Goal: Information Seeking & Learning: Check status

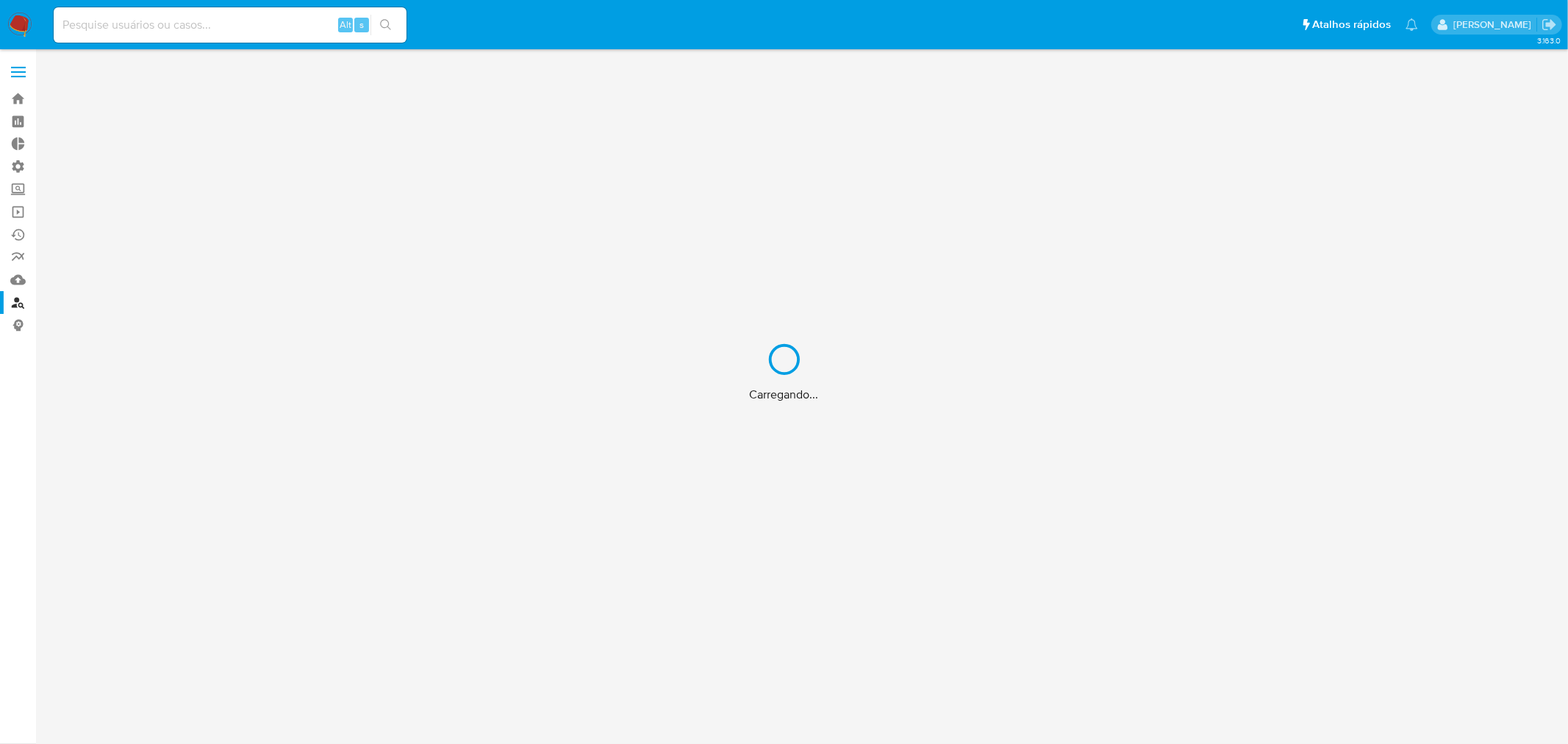
click at [201, 18] on div "Carregando..." at bounding box center [784, 372] width 1568 height 744
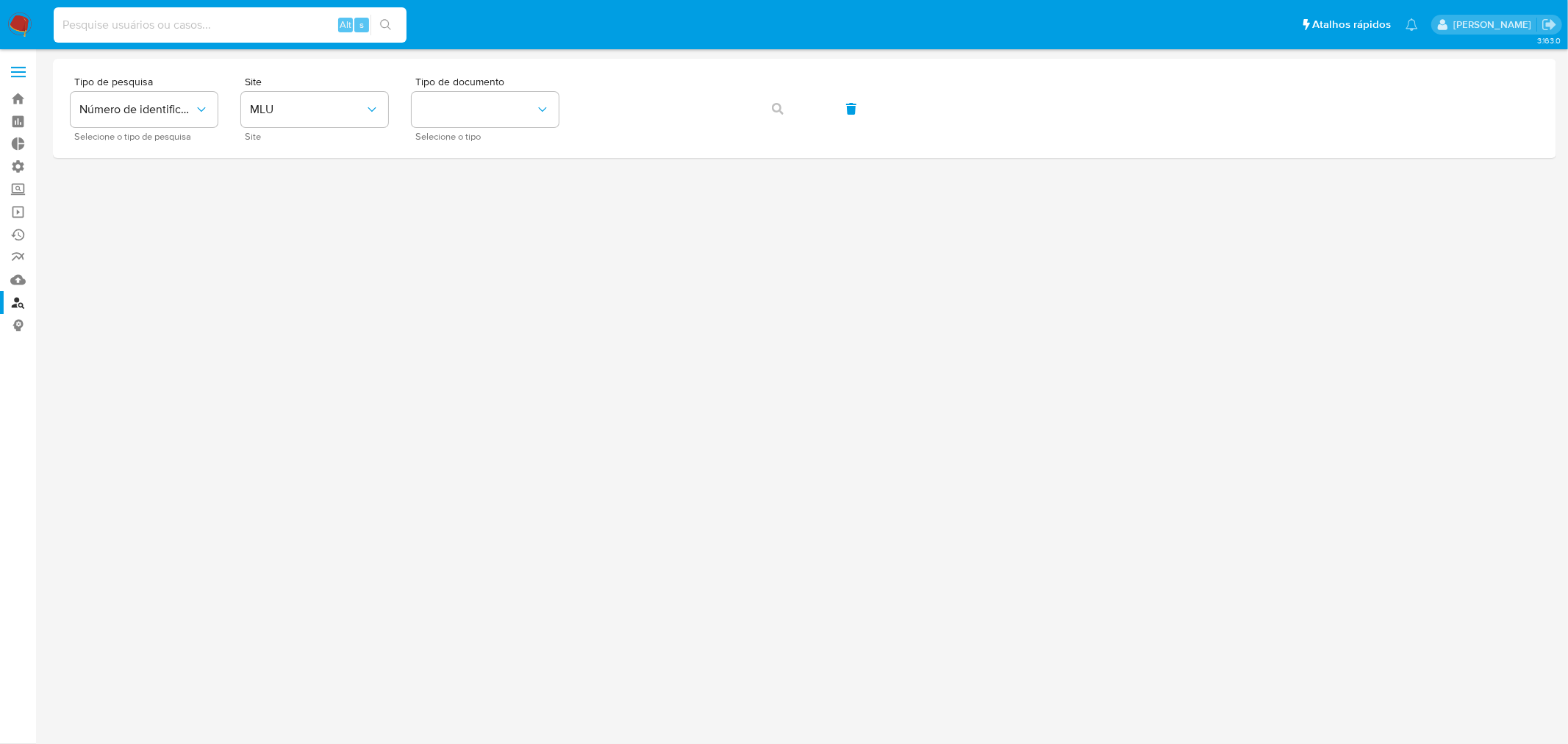
click at [126, 28] on input at bounding box center [230, 24] width 353 height 19
paste input "585921158"
type input "585921158"
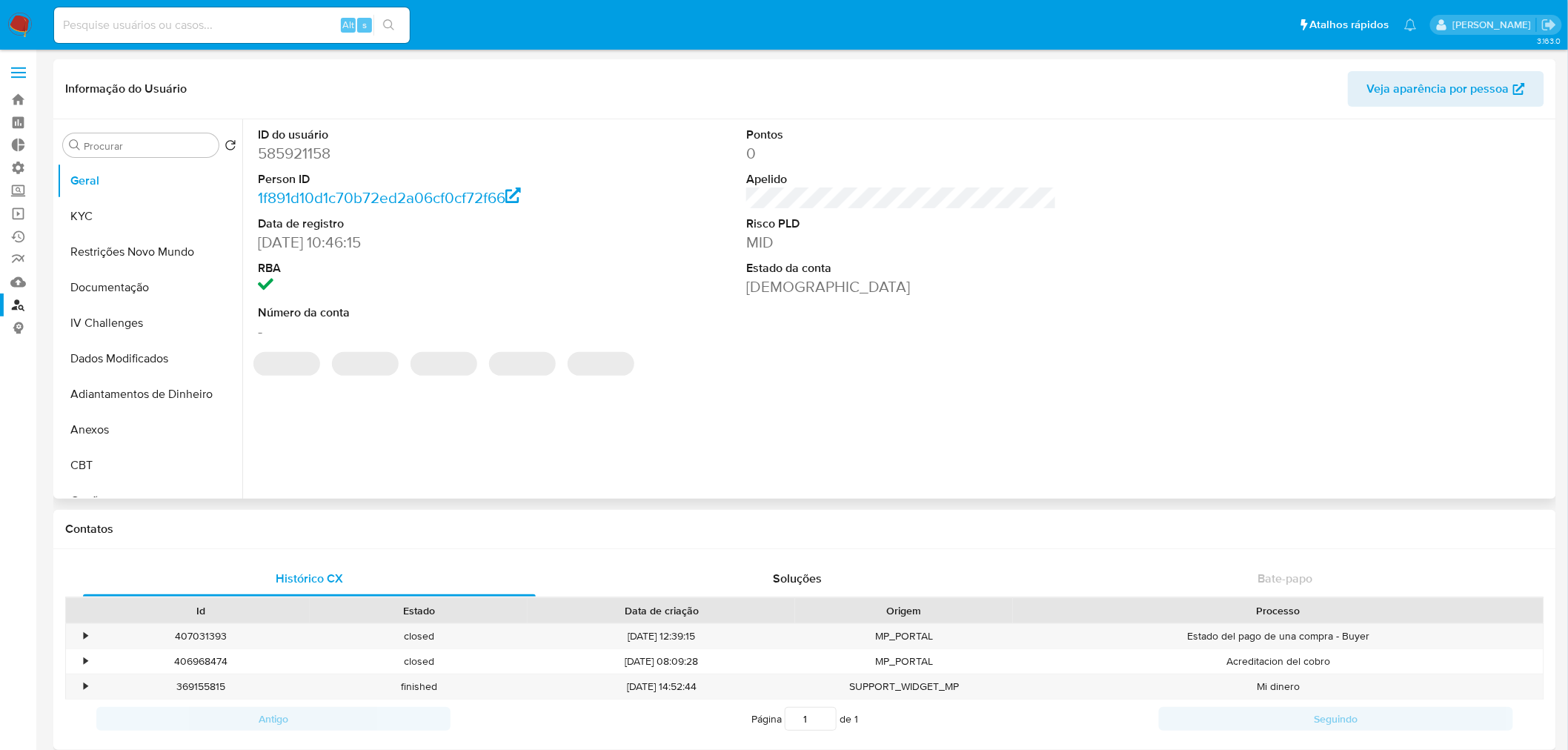
select select "10"
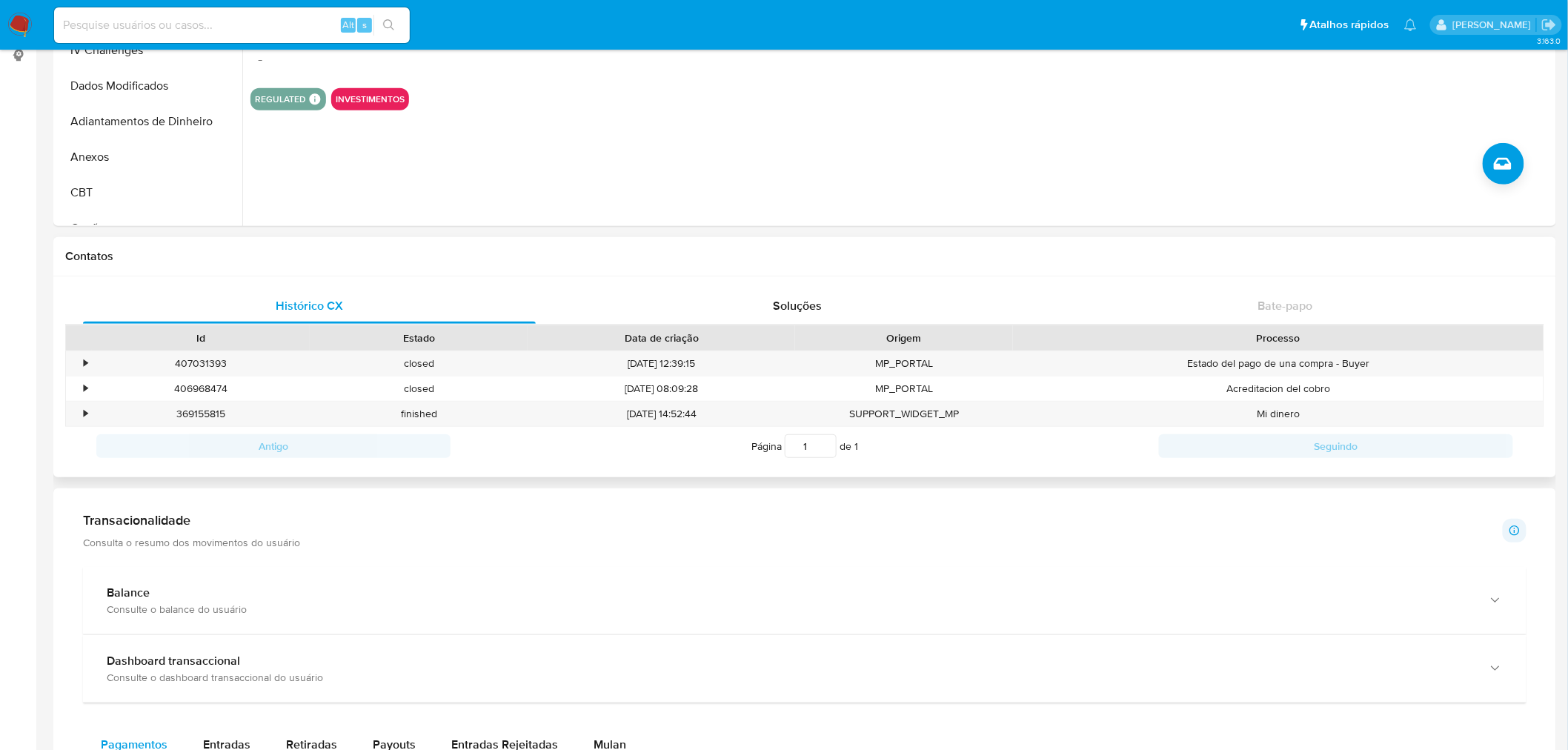
scroll to position [329, 0]
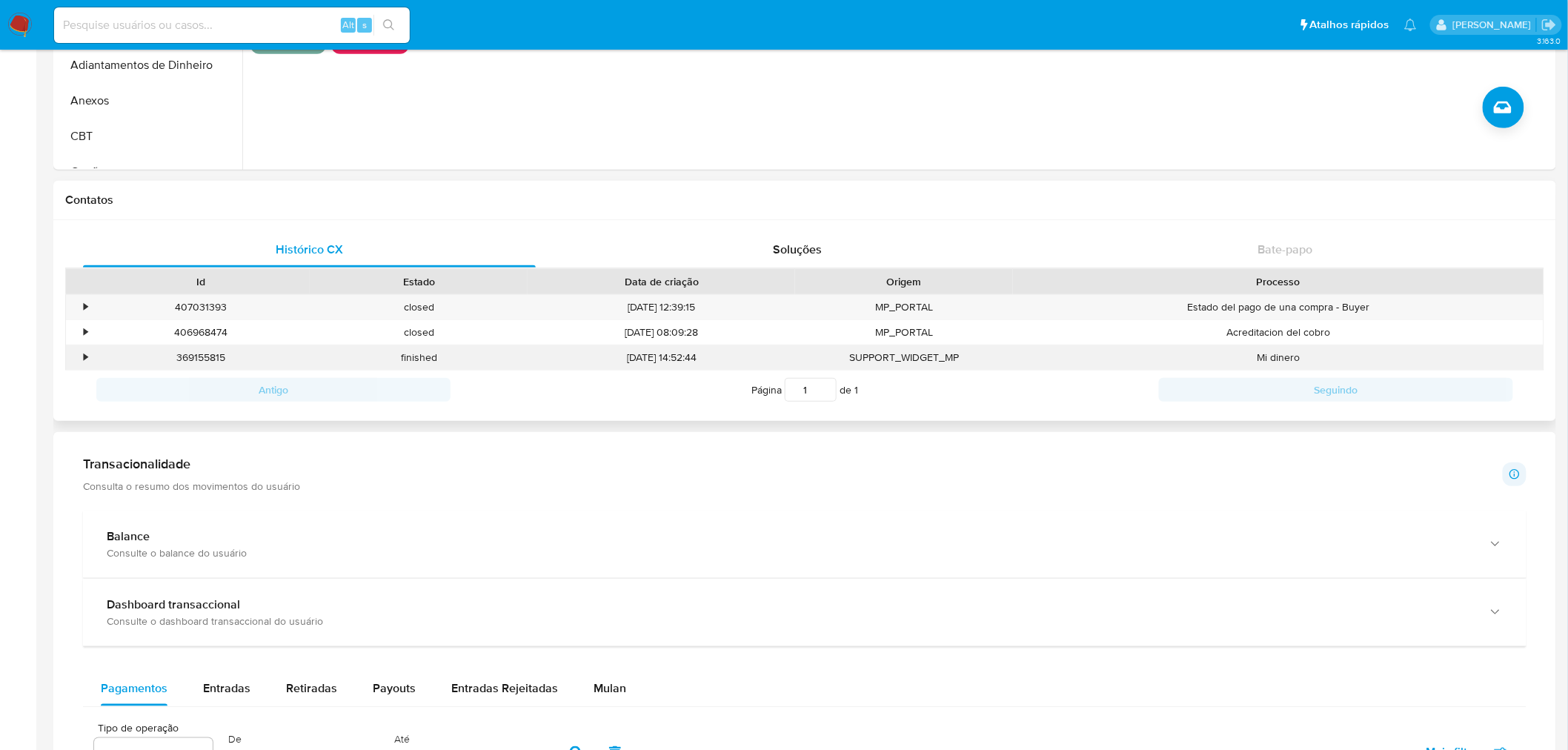
click at [85, 361] on div "•" at bounding box center [85, 358] width 3 height 14
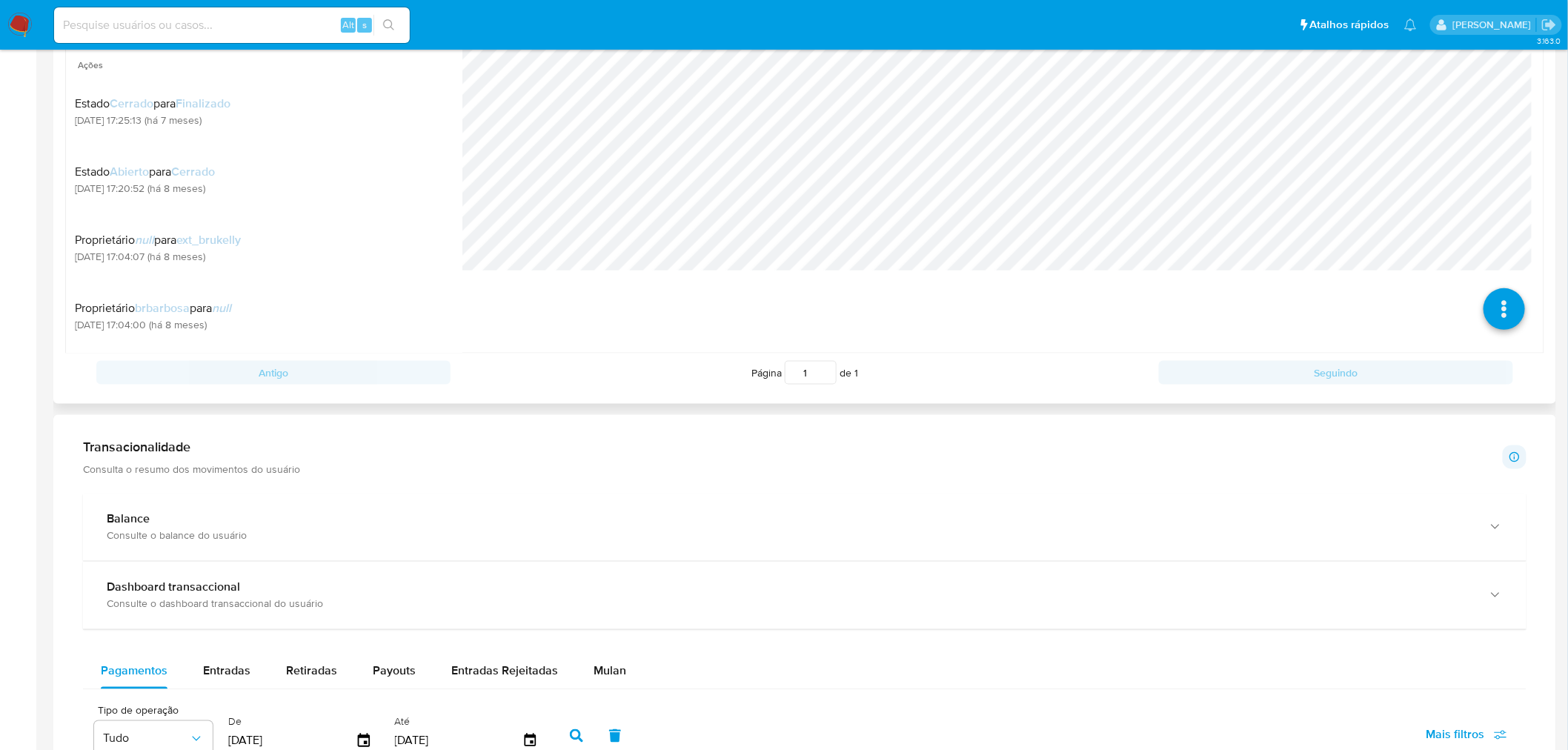
scroll to position [658, 0]
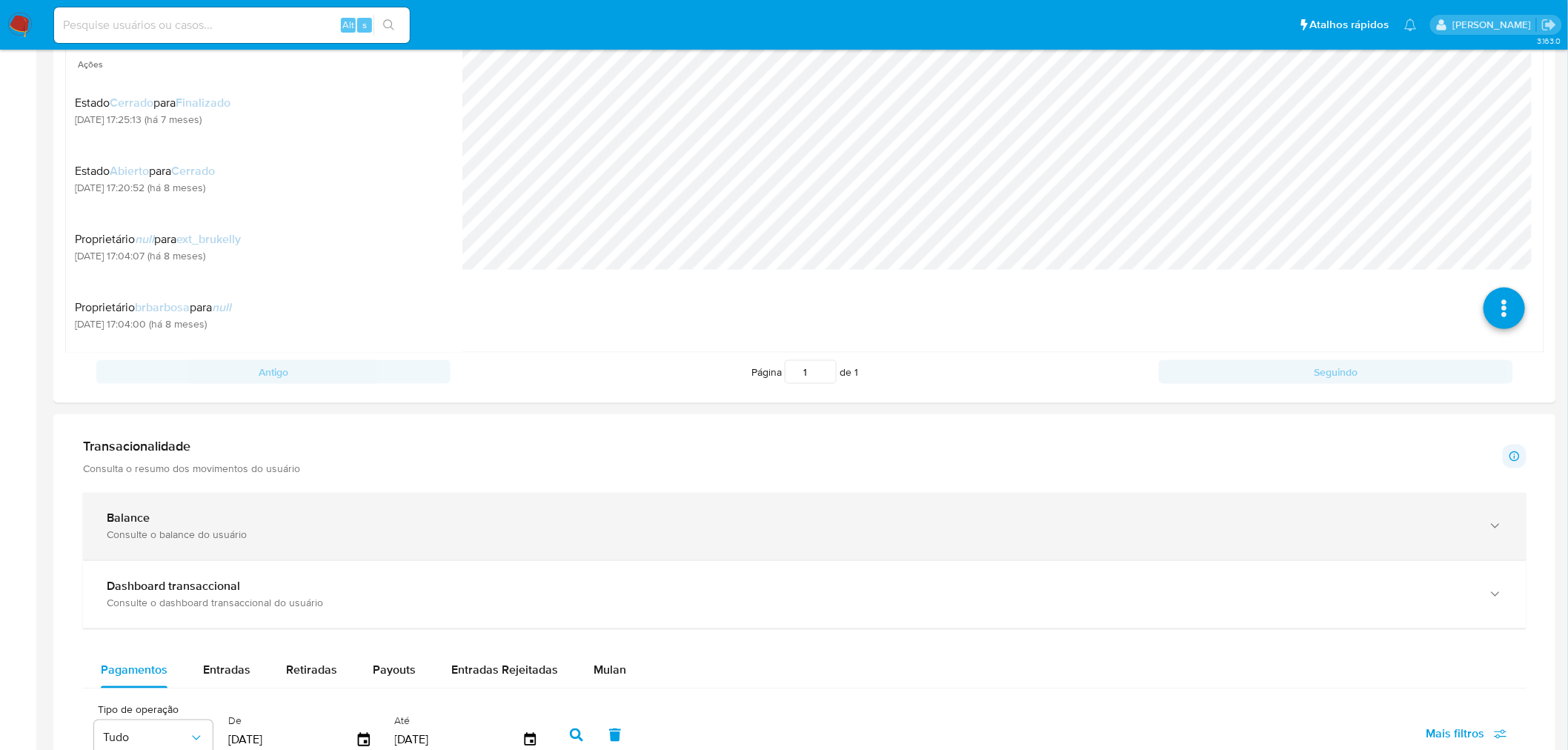
click at [380, 516] on div "Balance" at bounding box center [790, 519] width 1366 height 15
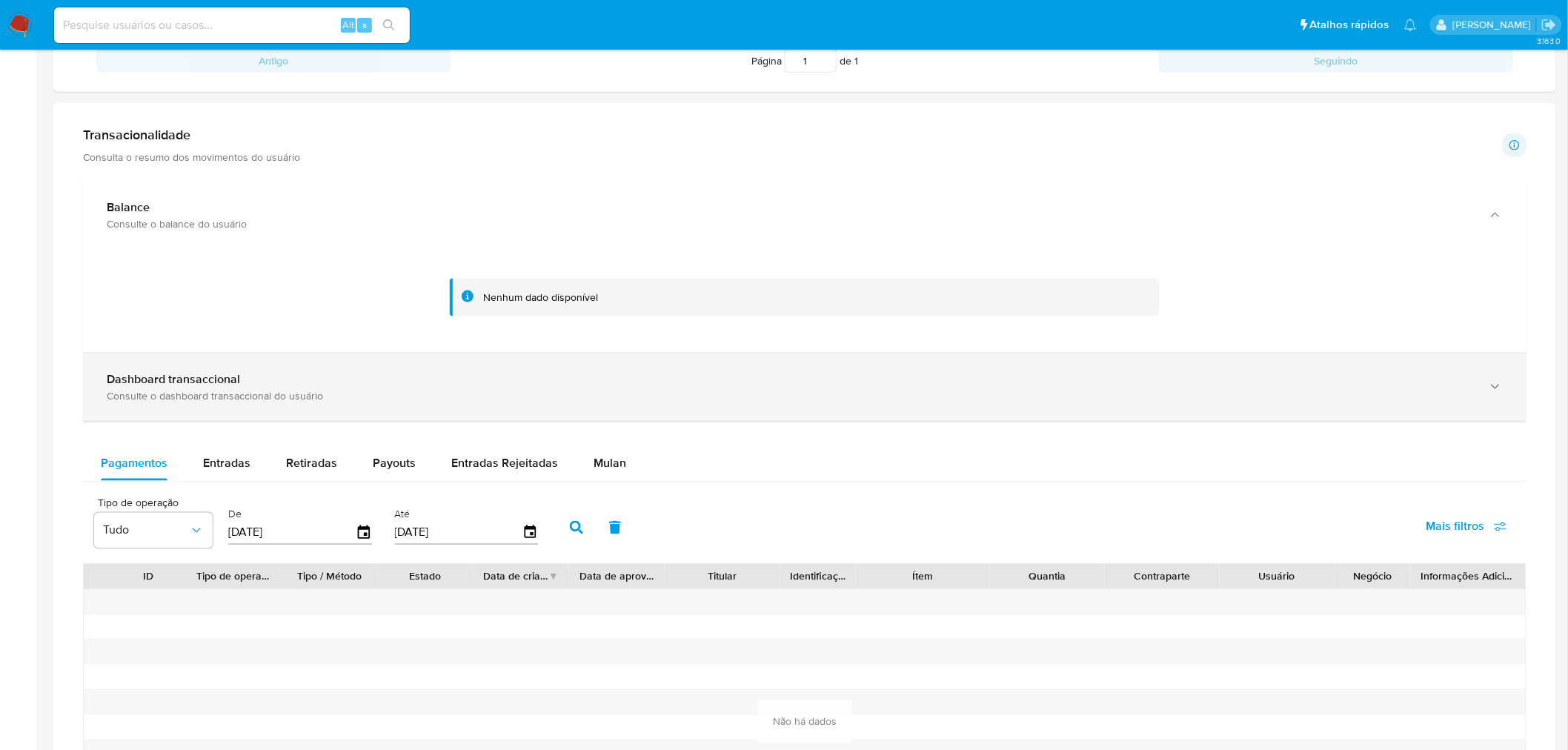
click at [399, 397] on div "Consulte o dashboard transaccional do usuário" at bounding box center [790, 396] width 1366 height 13
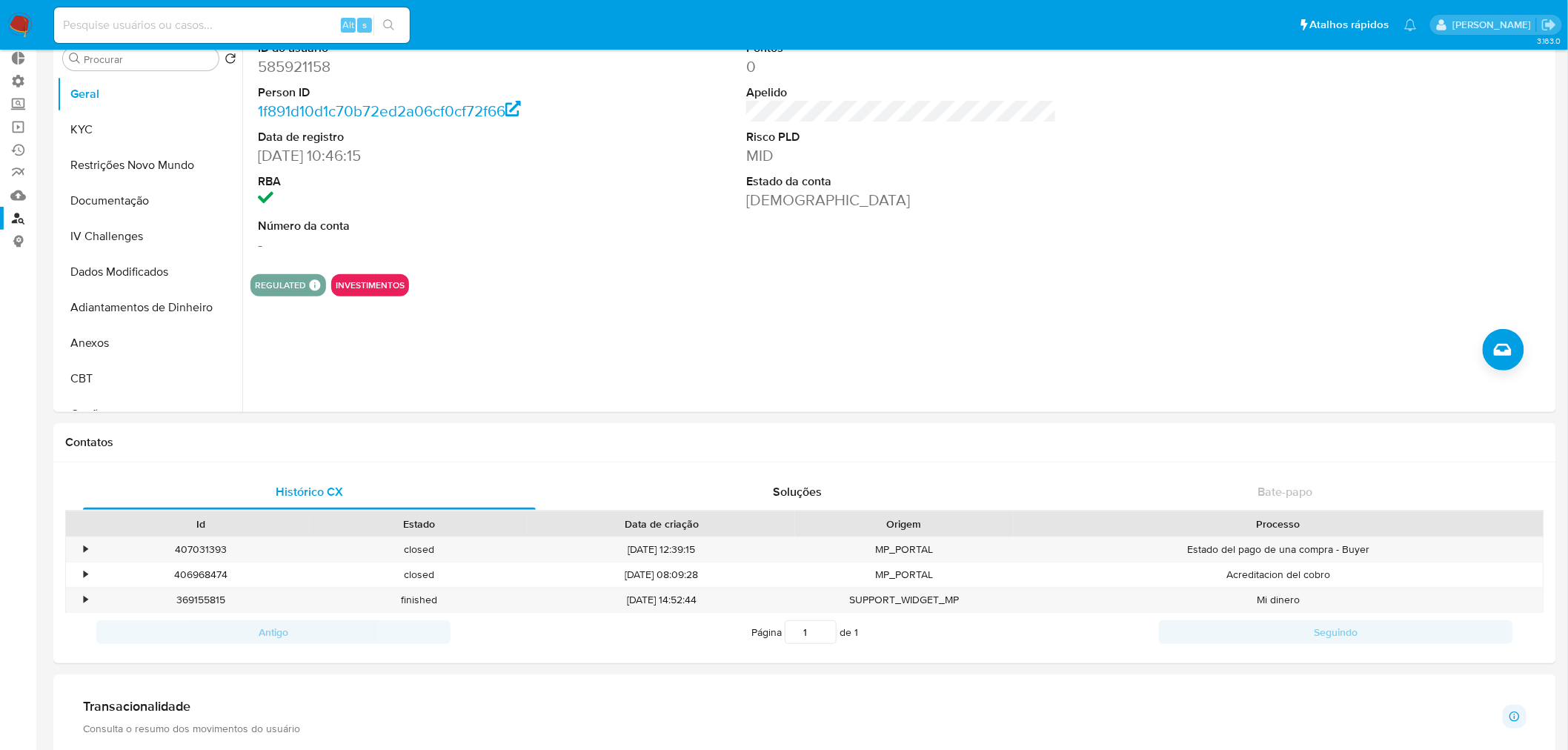
scroll to position [0, 0]
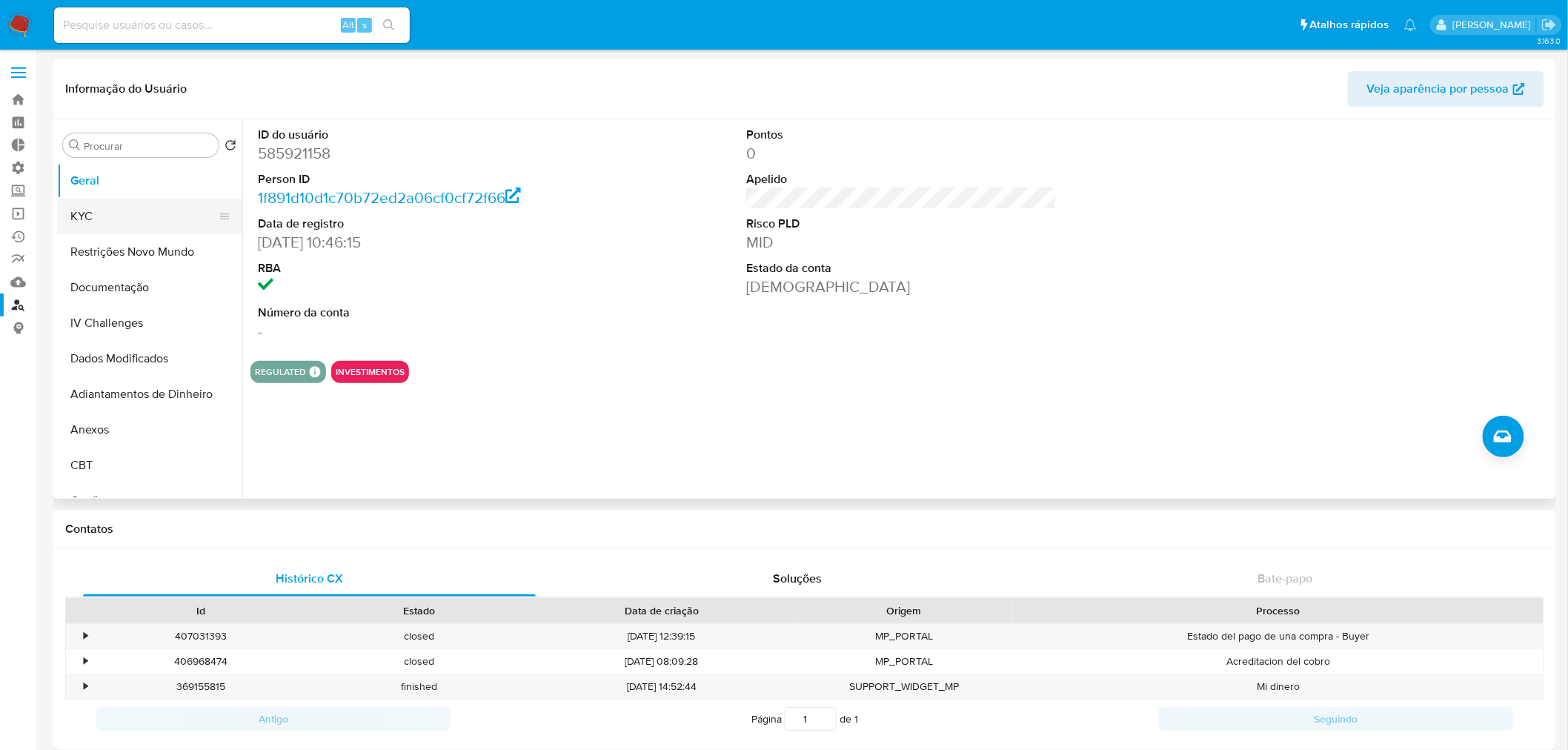
click at [157, 226] on button "KYC" at bounding box center [144, 216] width 174 height 35
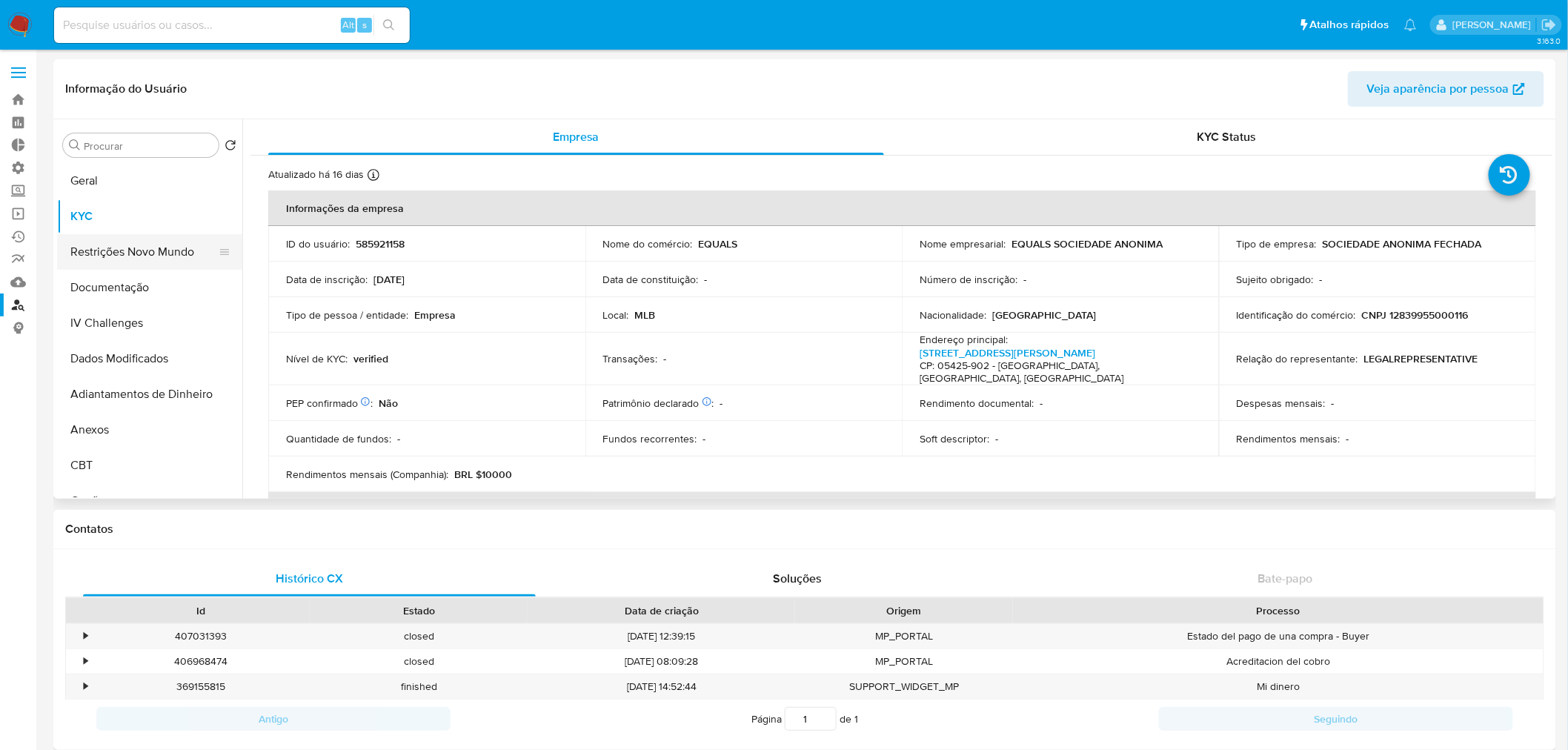
click at [126, 262] on button "Restrições Novo Mundo" at bounding box center [144, 252] width 174 height 35
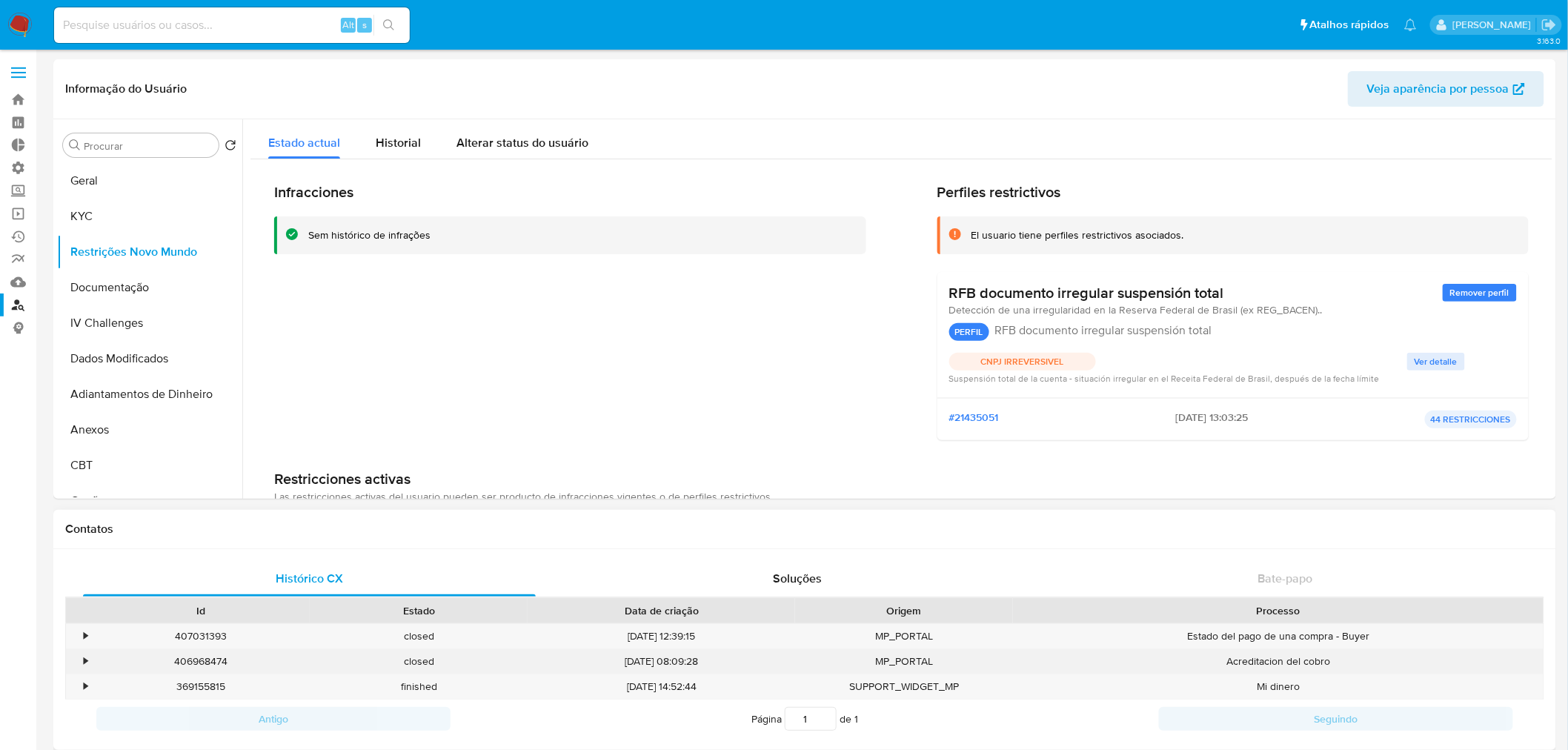
click at [84, 663] on div "•" at bounding box center [85, 661] width 3 height 14
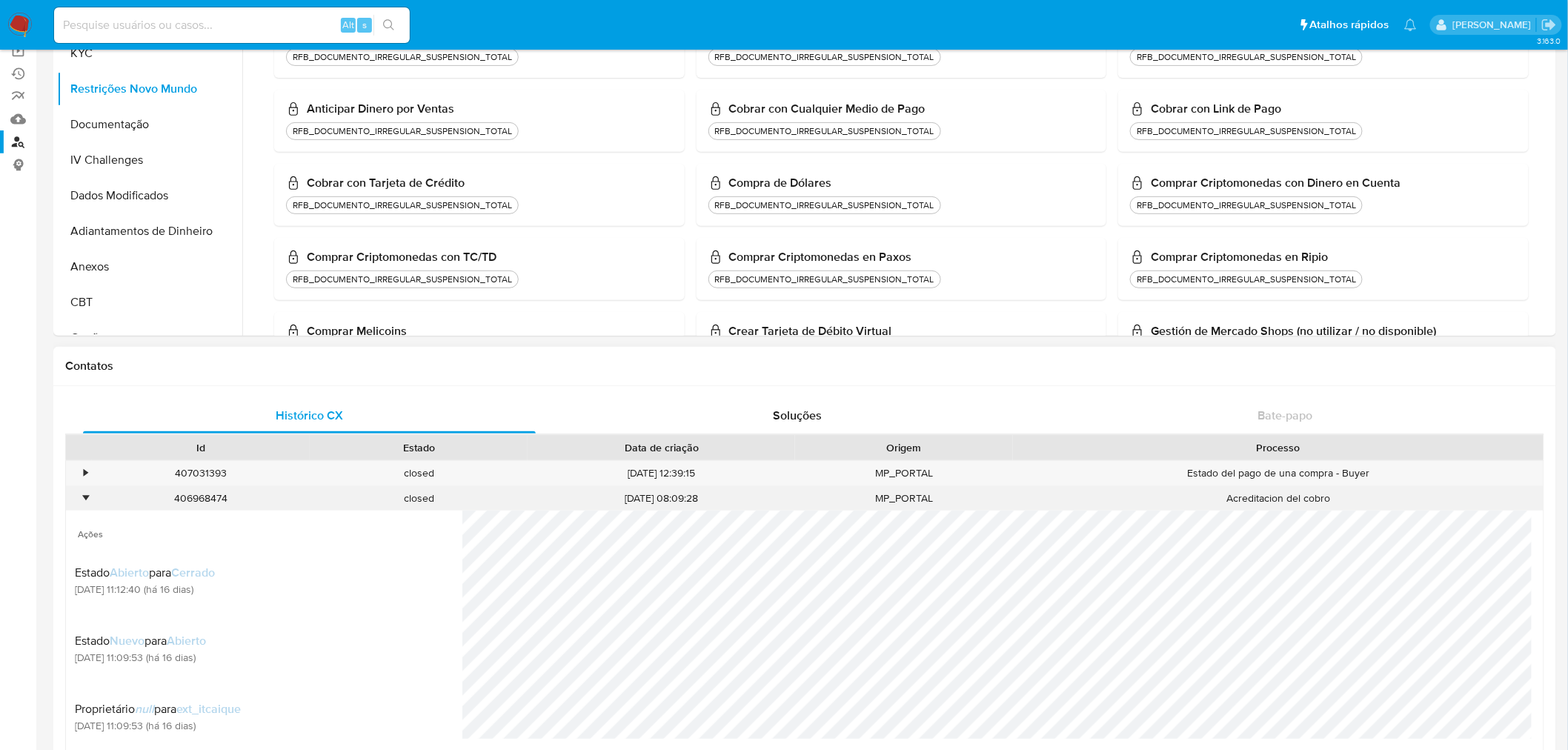
scroll to position [165, 0]
click at [84, 498] on div "•" at bounding box center [85, 497] width 3 height 14
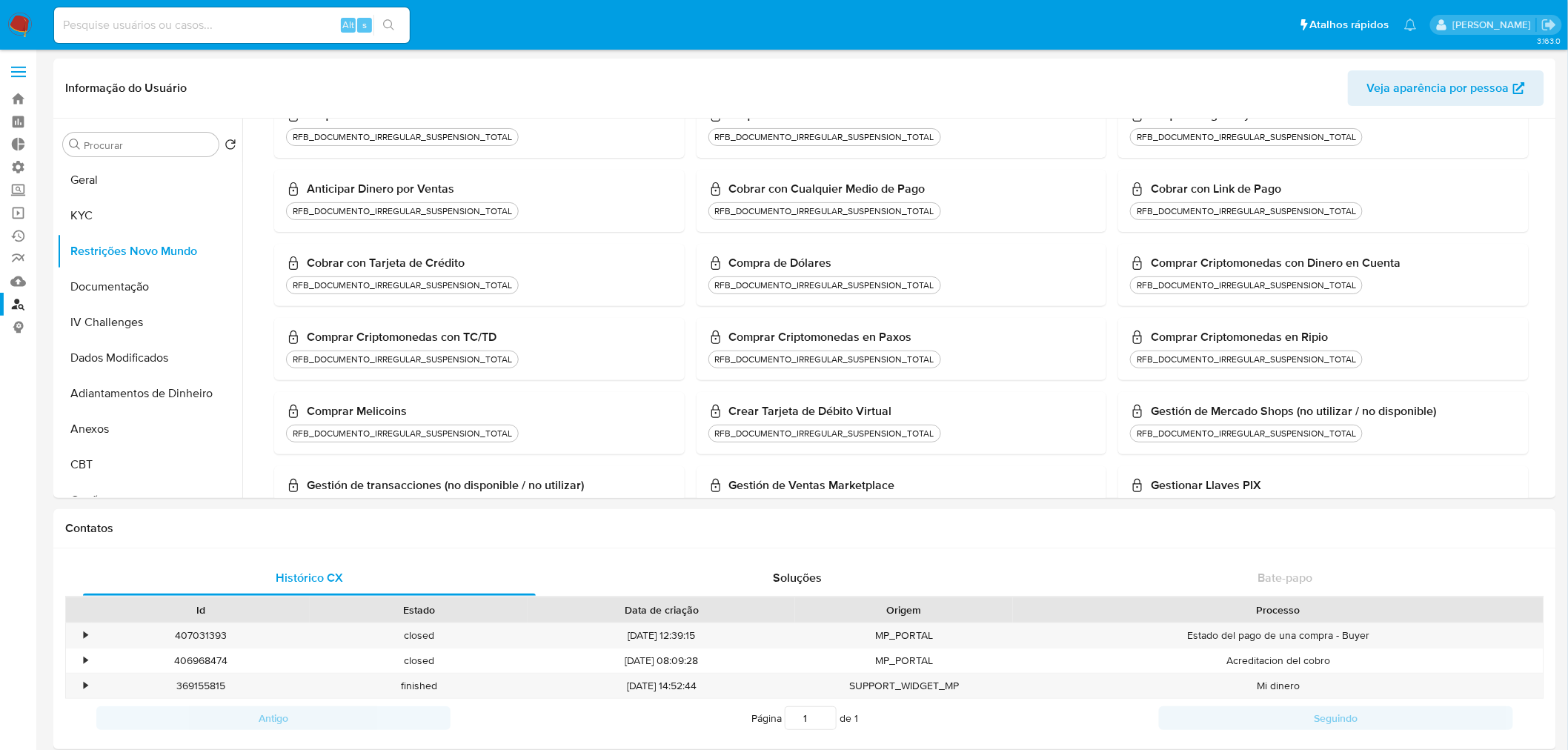
scroll to position [0, 0]
click at [124, 203] on button "KYC" at bounding box center [144, 216] width 174 height 35
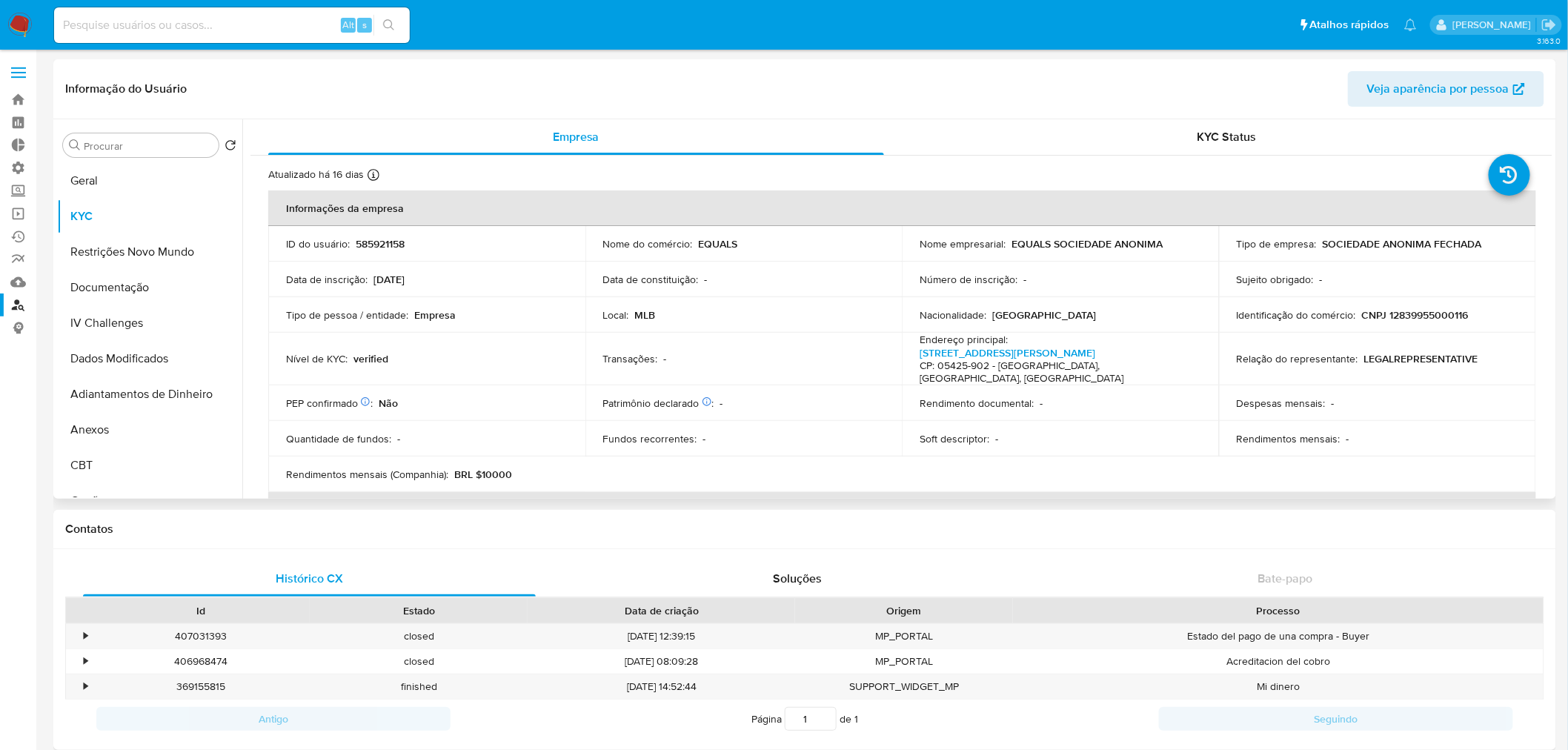
click at [375, 239] on p "585921158" at bounding box center [380, 244] width 49 height 13
copy p "585921158"
click at [143, 253] on button "Restrições Novo Mundo" at bounding box center [144, 252] width 174 height 35
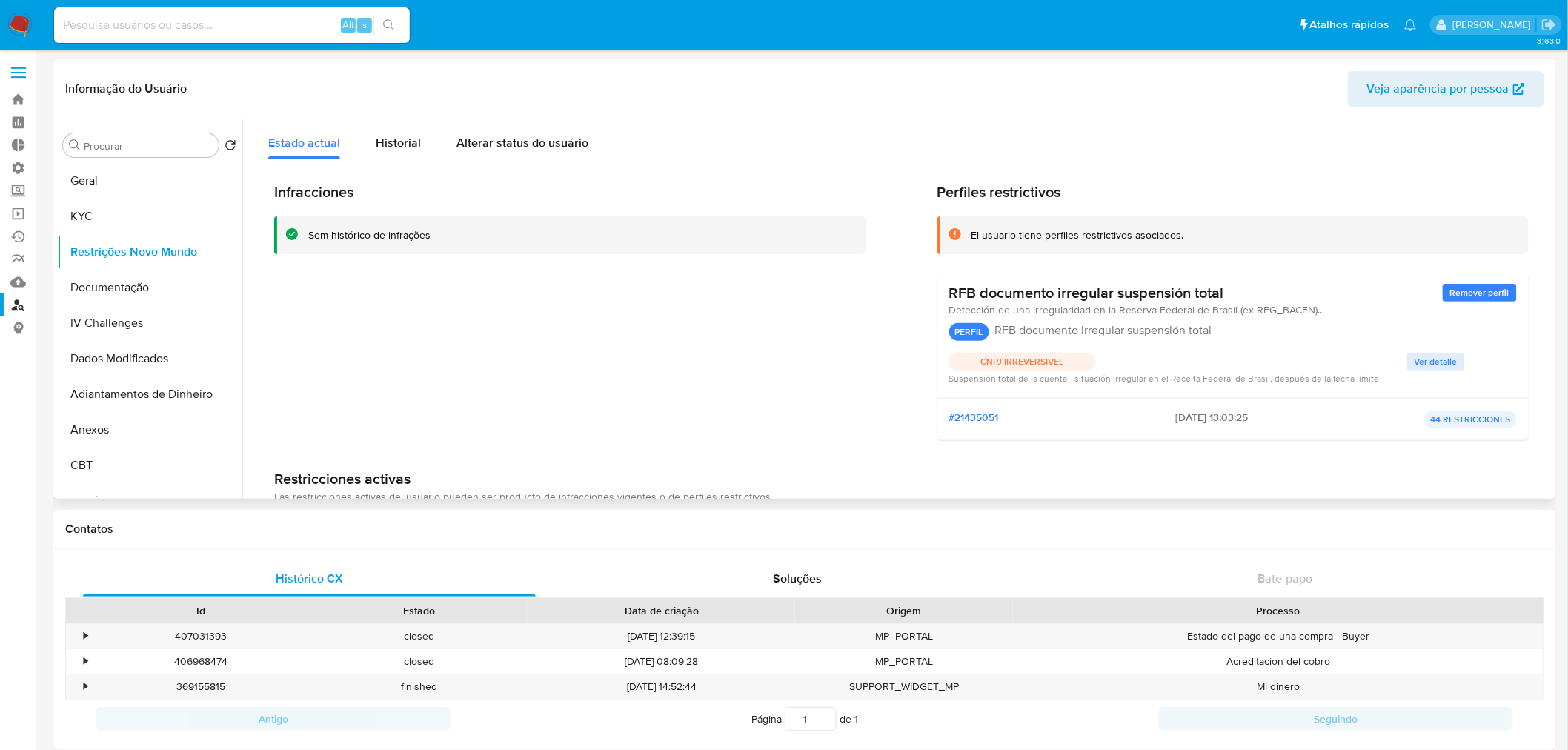
drag, startPoint x: 1157, startPoint y: 413, endPoint x: 1211, endPoint y: 408, distance: 54.2
click at [1211, 411] on span "[DATE] 13:03:25" at bounding box center [1211, 419] width 73 height 18
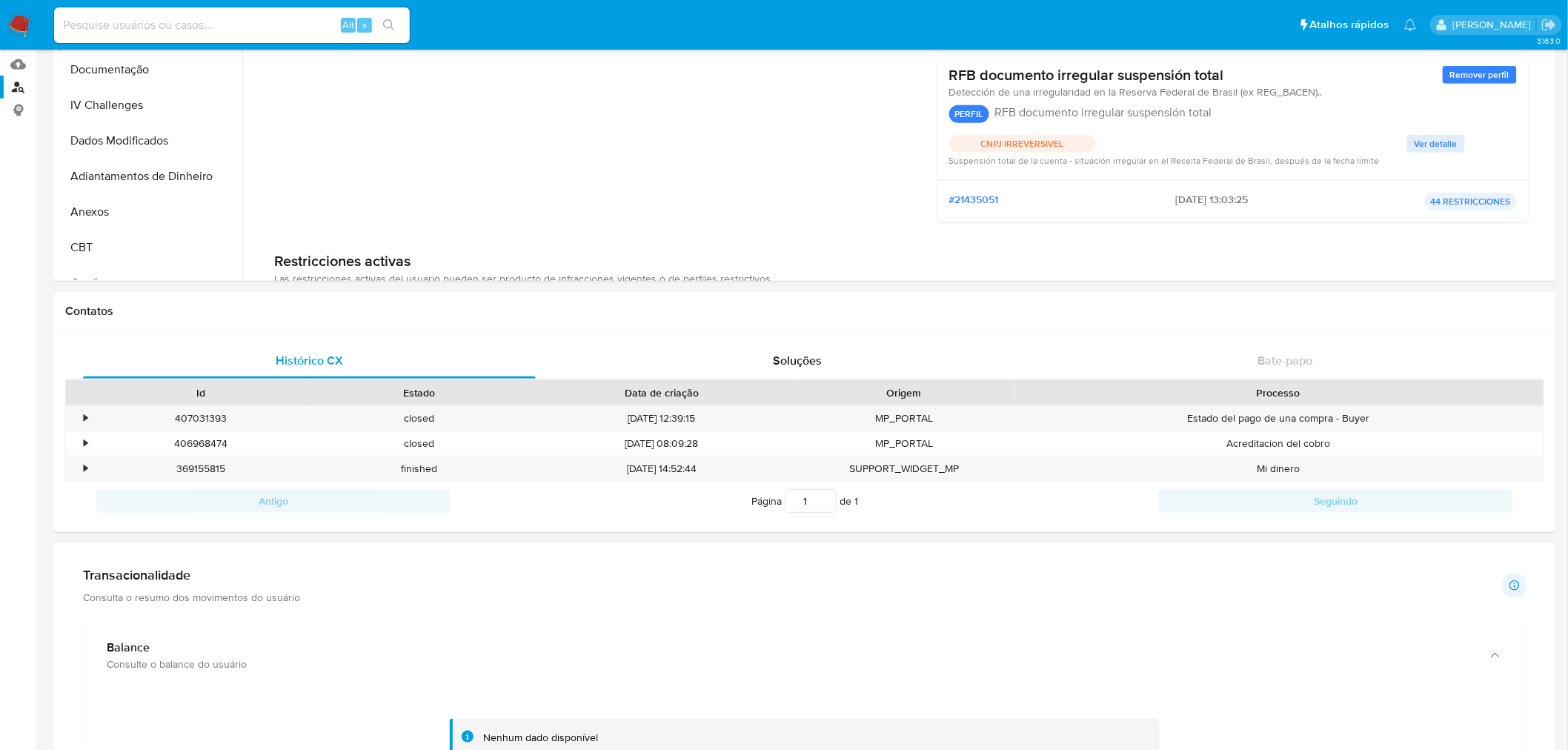
scroll to position [247, 0]
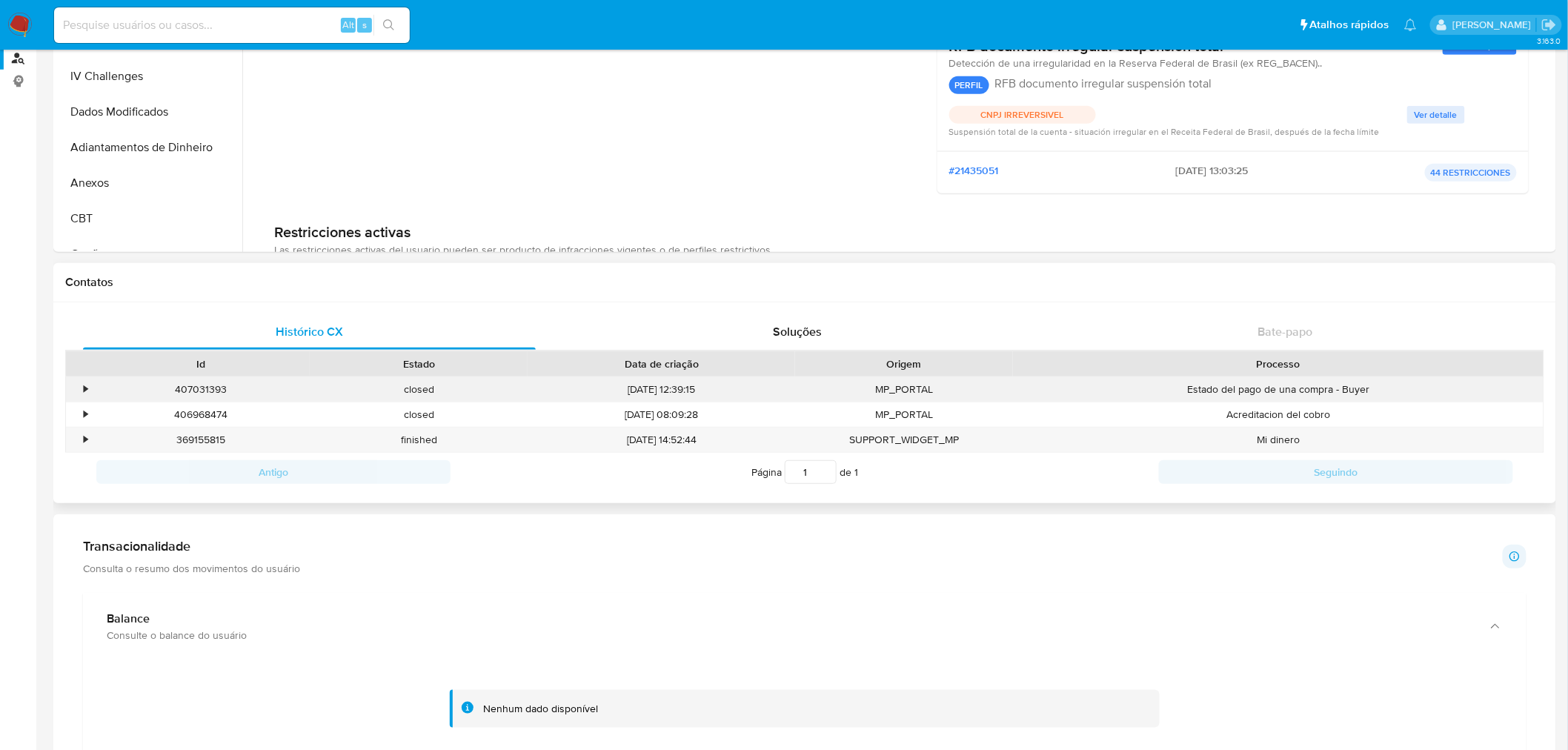
click at [83, 389] on div "•" at bounding box center [78, 389] width 26 height 24
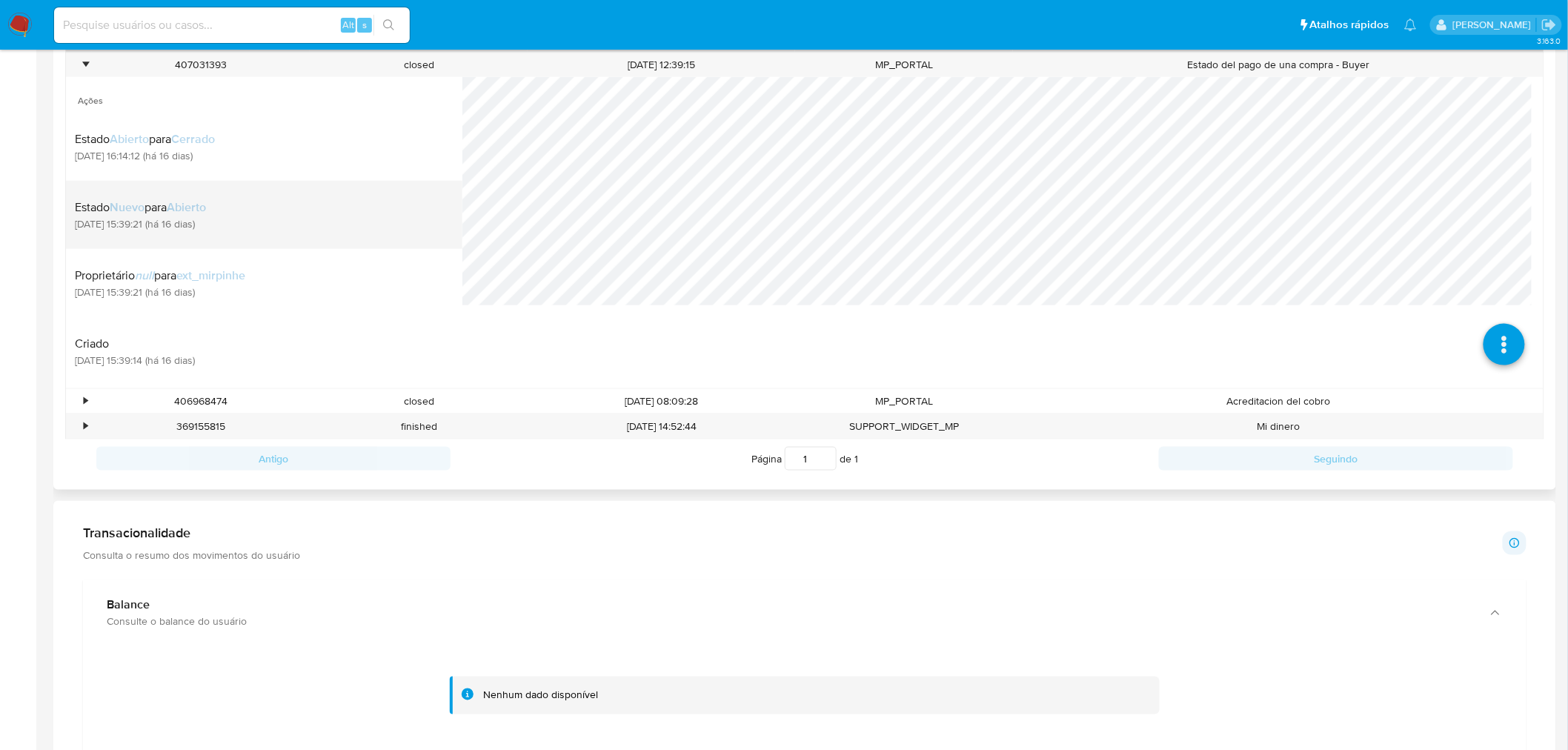
scroll to position [576, 0]
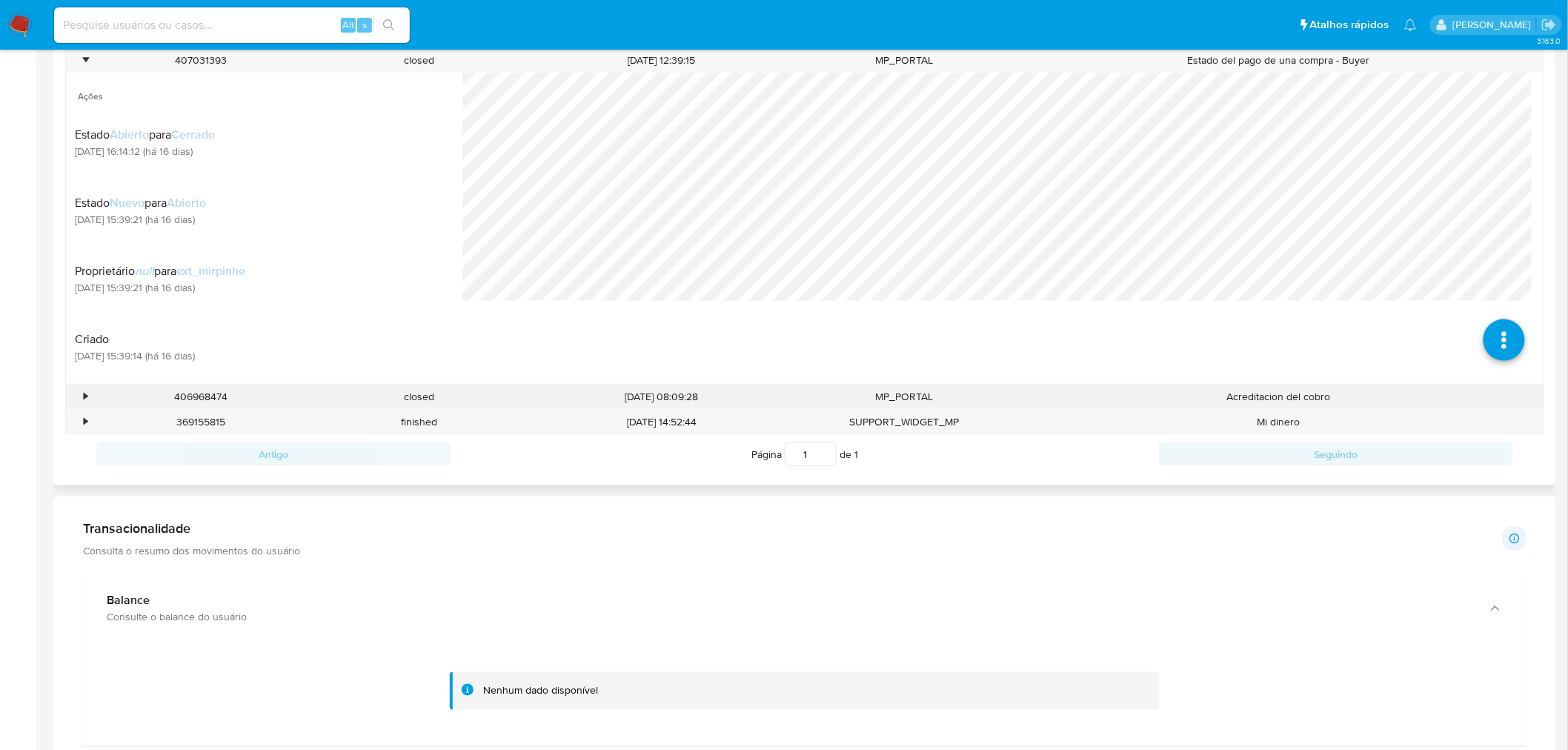
click at [84, 395] on div "•" at bounding box center [85, 397] width 3 height 14
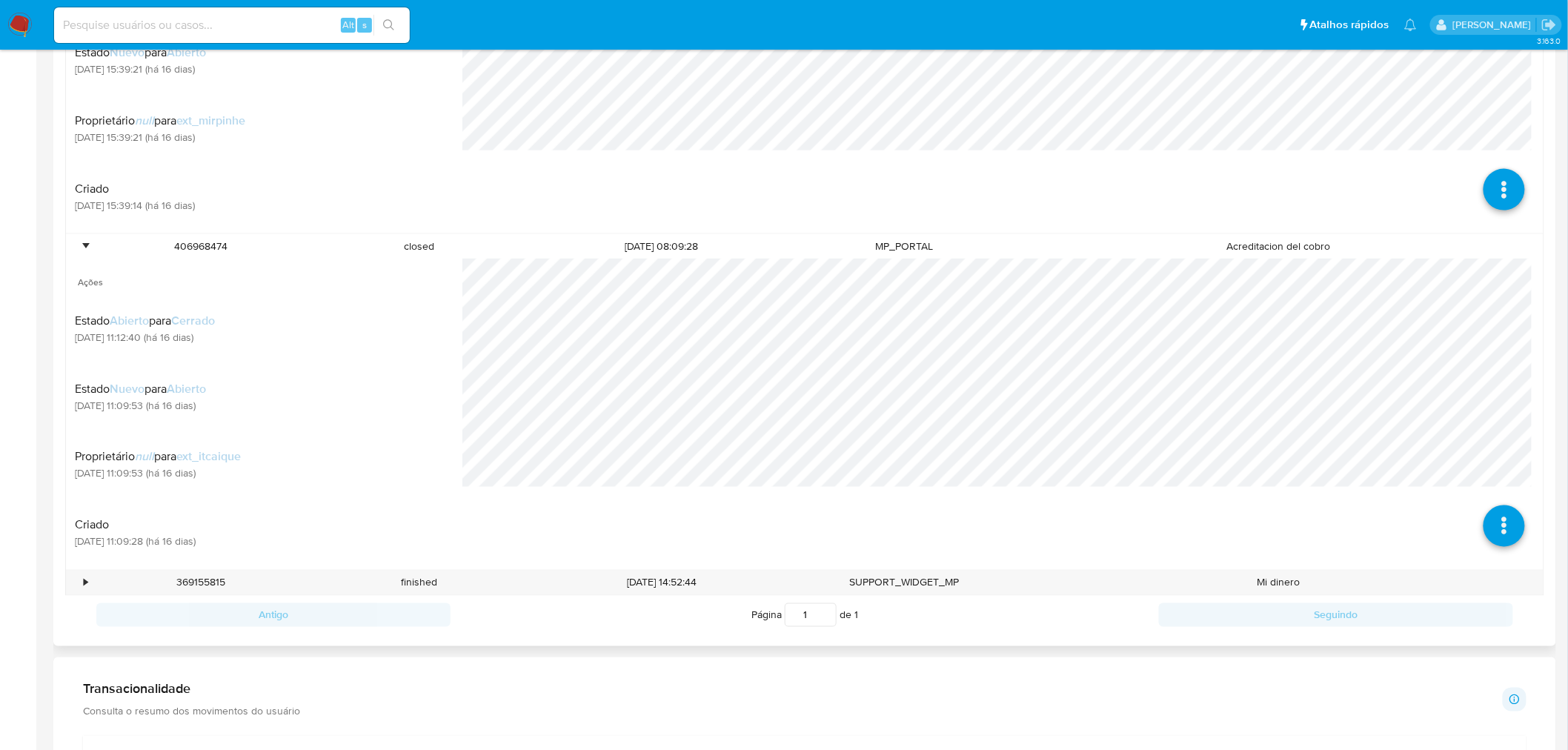
scroll to position [742, 0]
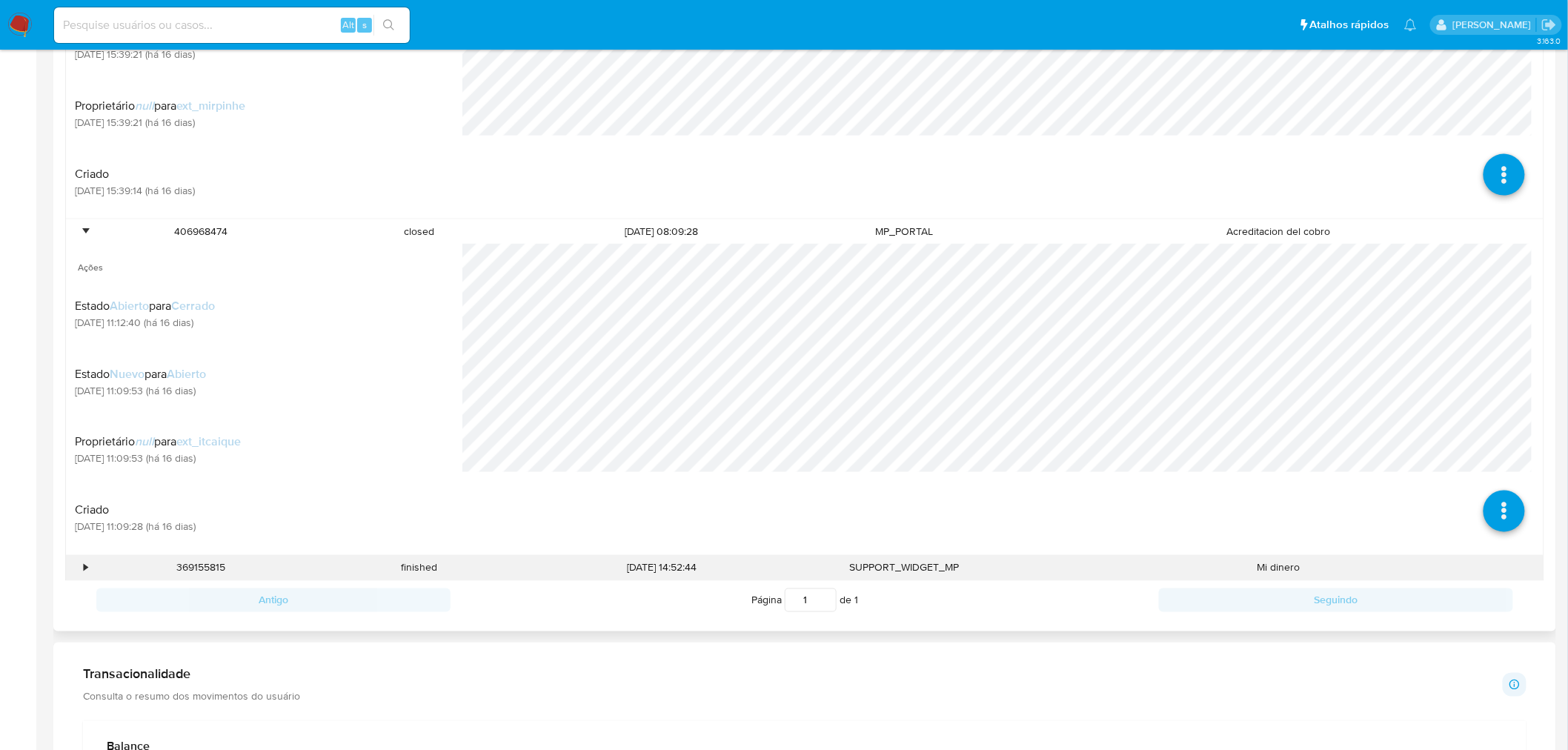
click at [86, 571] on div "•" at bounding box center [85, 568] width 3 height 14
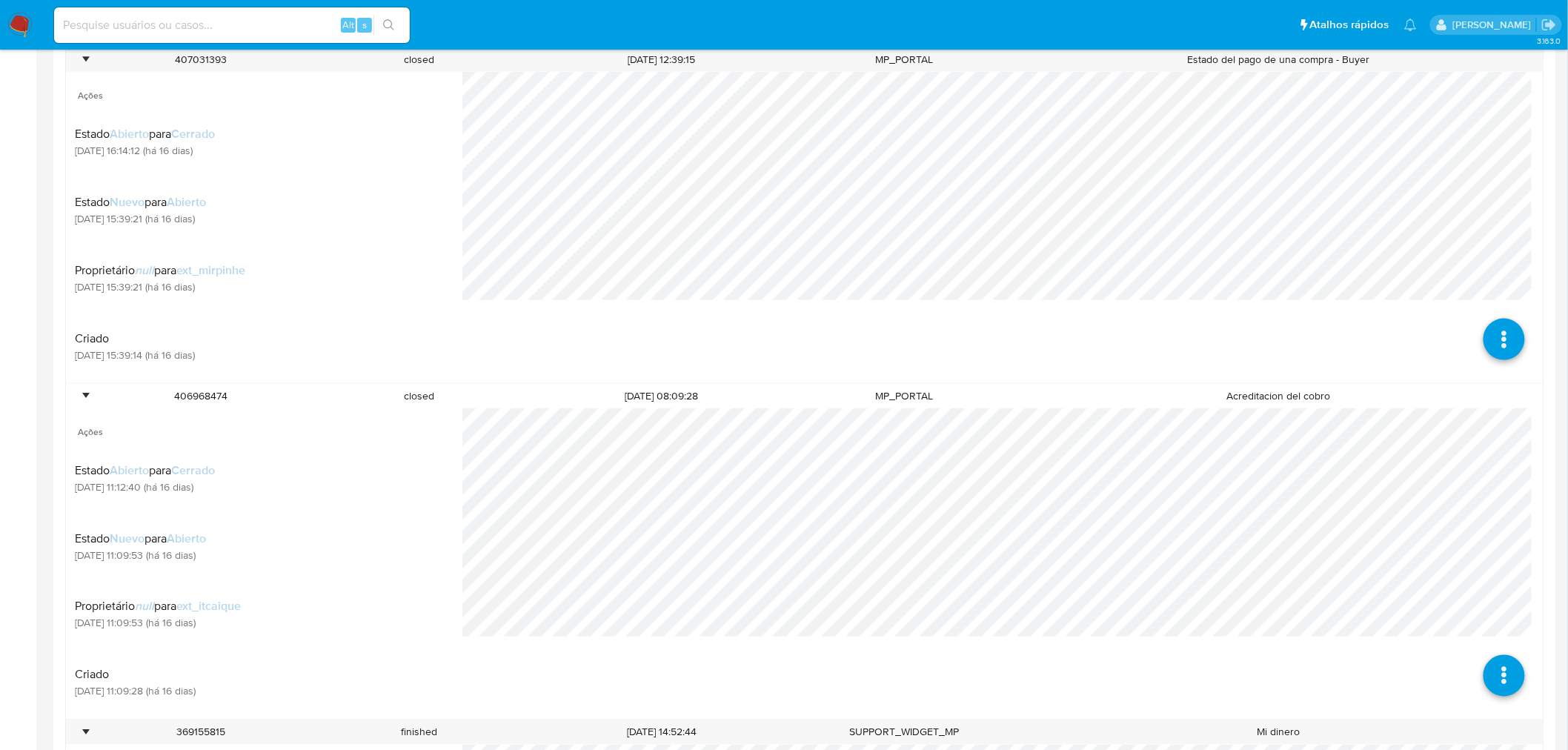
scroll to position [576, 0]
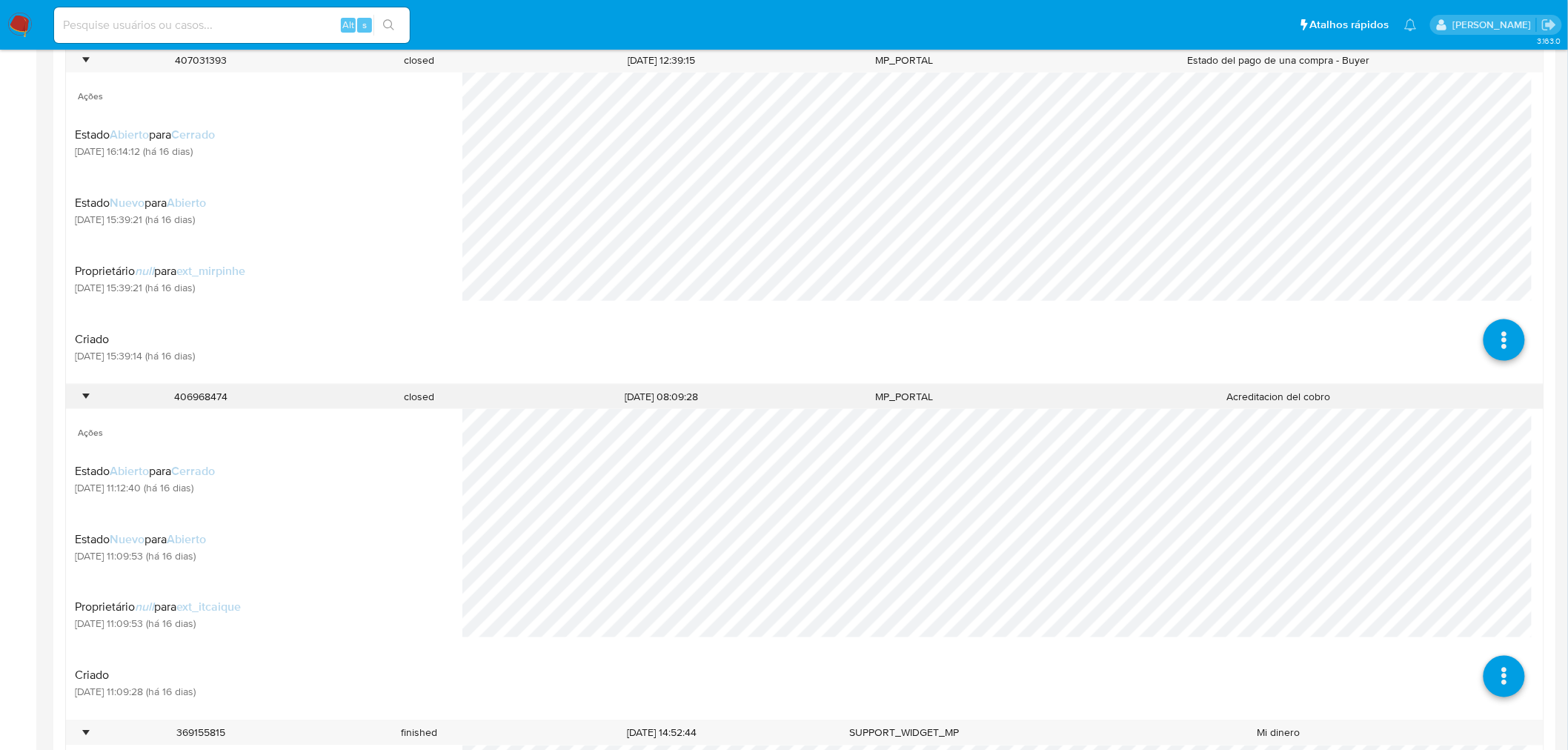
click at [219, 396] on div "406968474" at bounding box center [201, 397] width 218 height 24
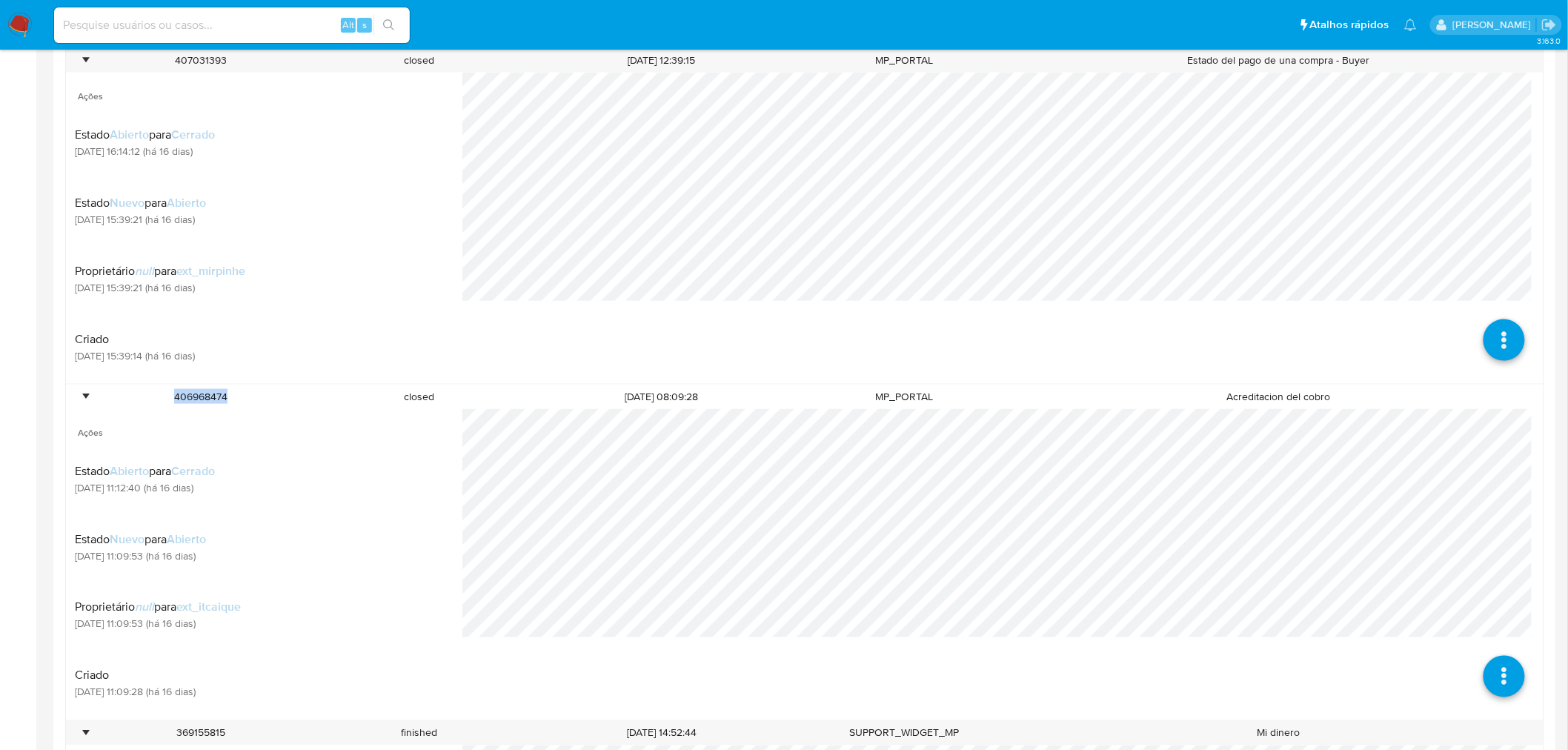
copy div "406968474"
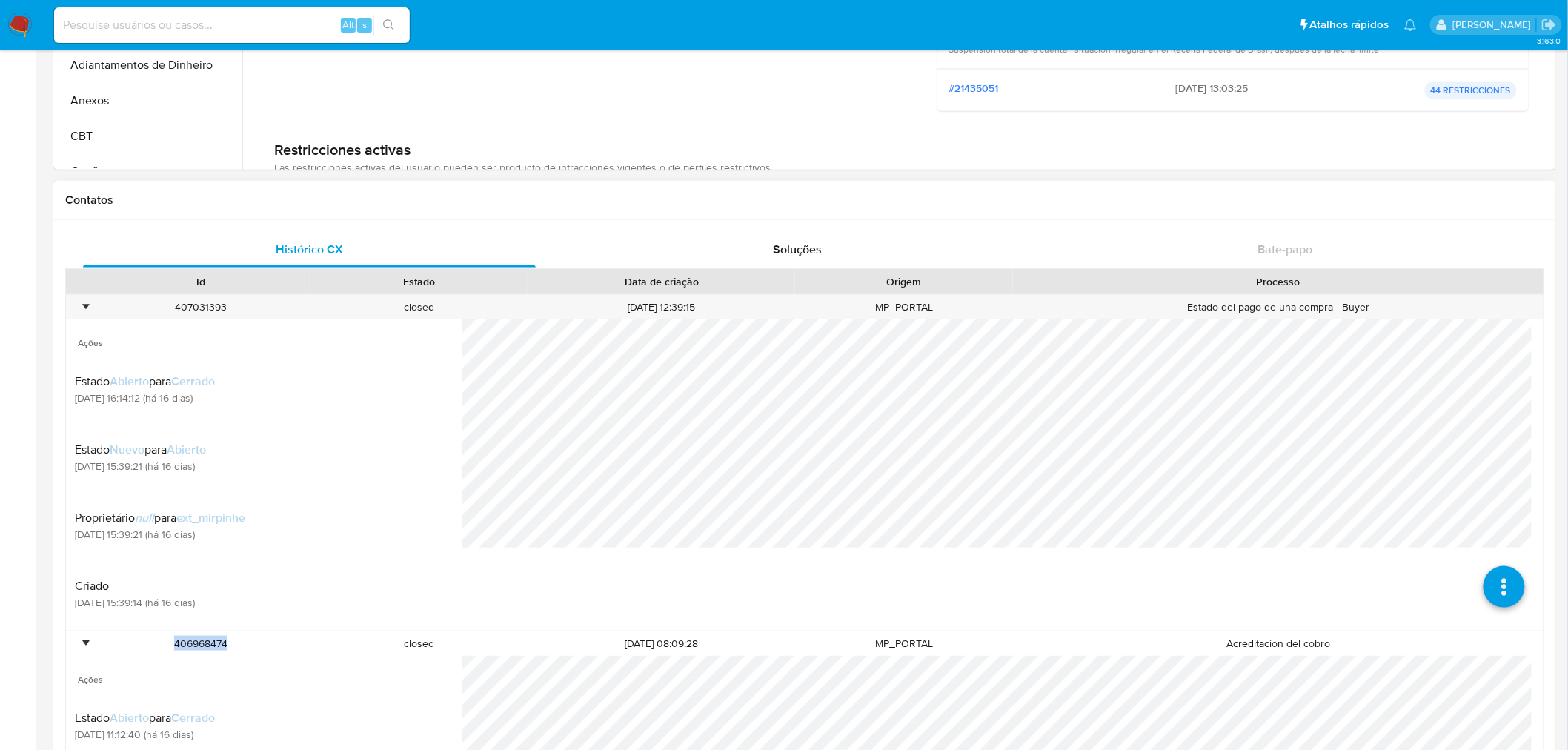
scroll to position [0, 0]
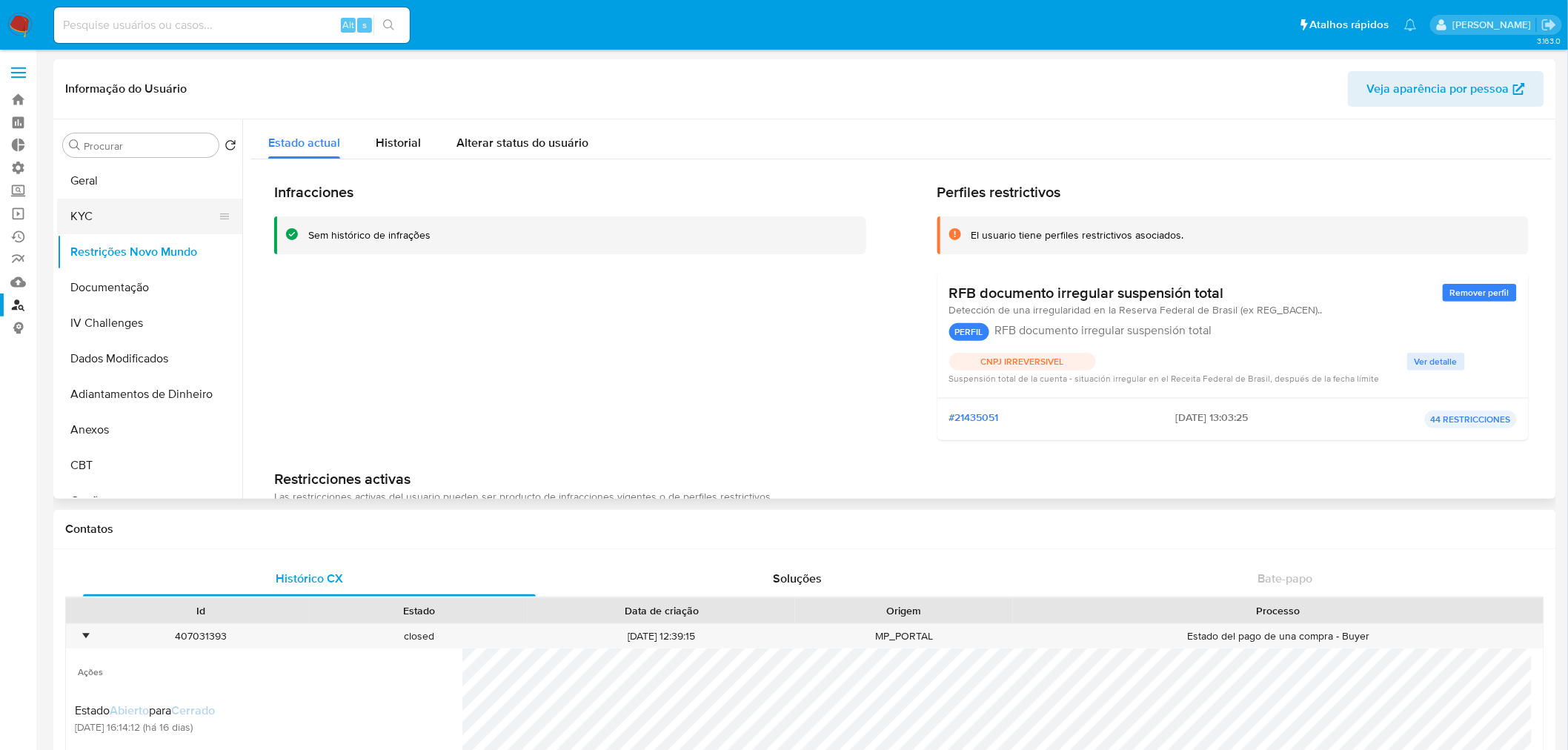
click at [137, 219] on button "KYC" at bounding box center [144, 216] width 174 height 35
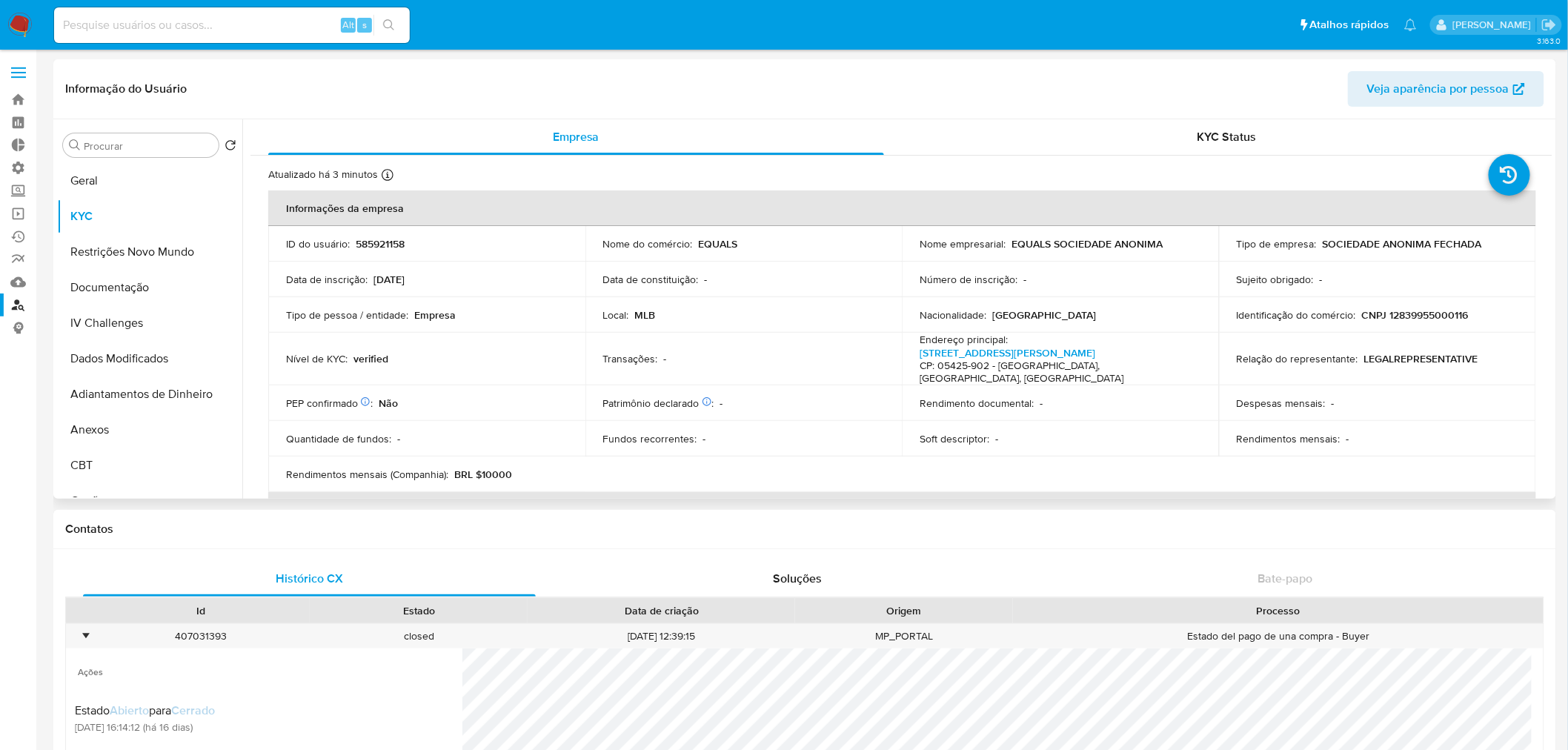
click at [1447, 312] on p "CNPJ 12839955000116" at bounding box center [1415, 315] width 107 height 13
copy p "12839955000116"
